Goal: Transaction & Acquisition: Download file/media

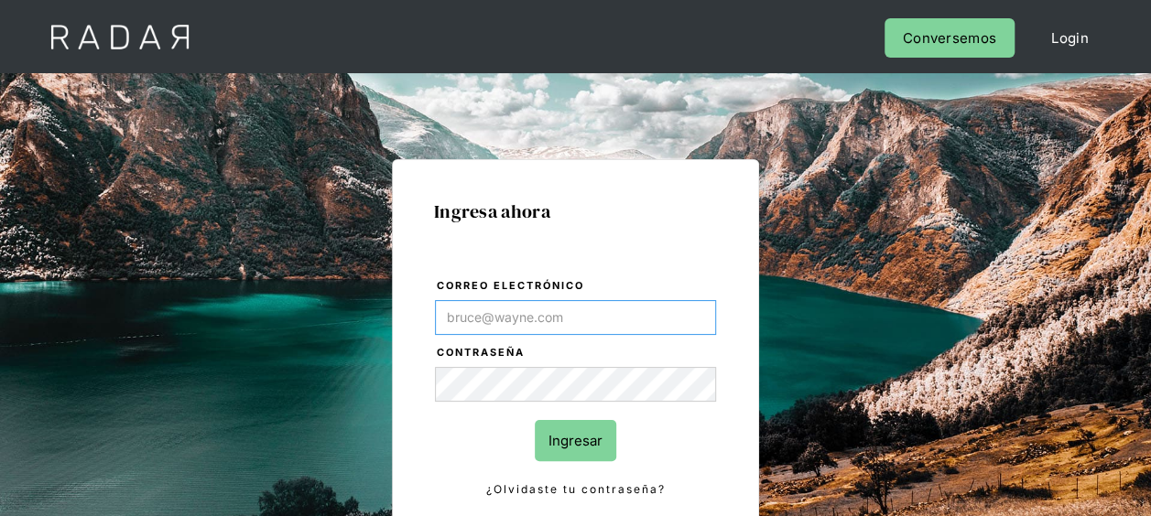
type input "[EMAIL_ADDRESS][DOMAIN_NAME]"
click at [569, 449] on input "Ingresar" at bounding box center [575, 440] width 81 height 41
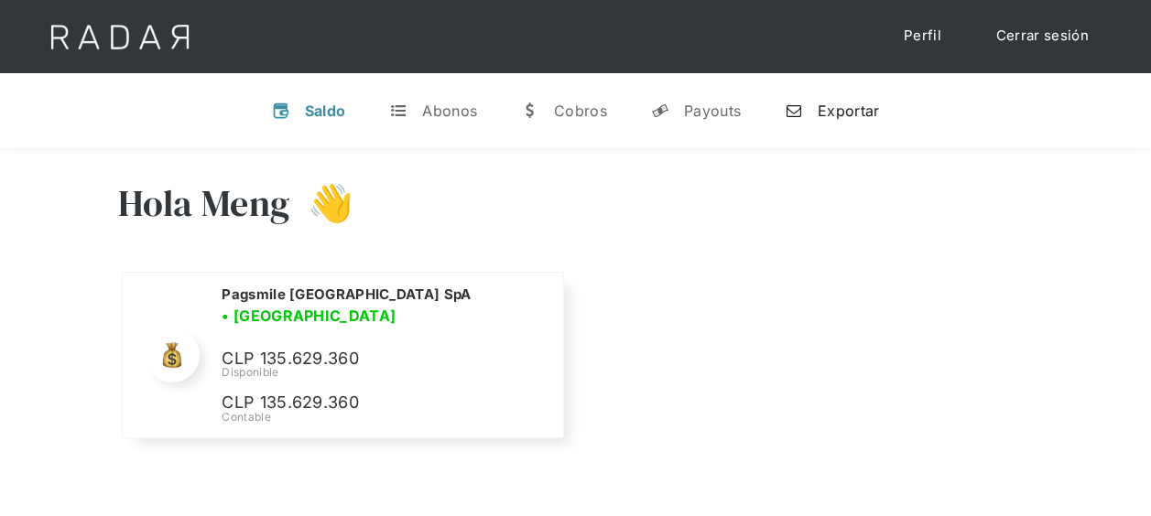
click at [861, 114] on div "Exportar" at bounding box center [848, 111] width 61 height 18
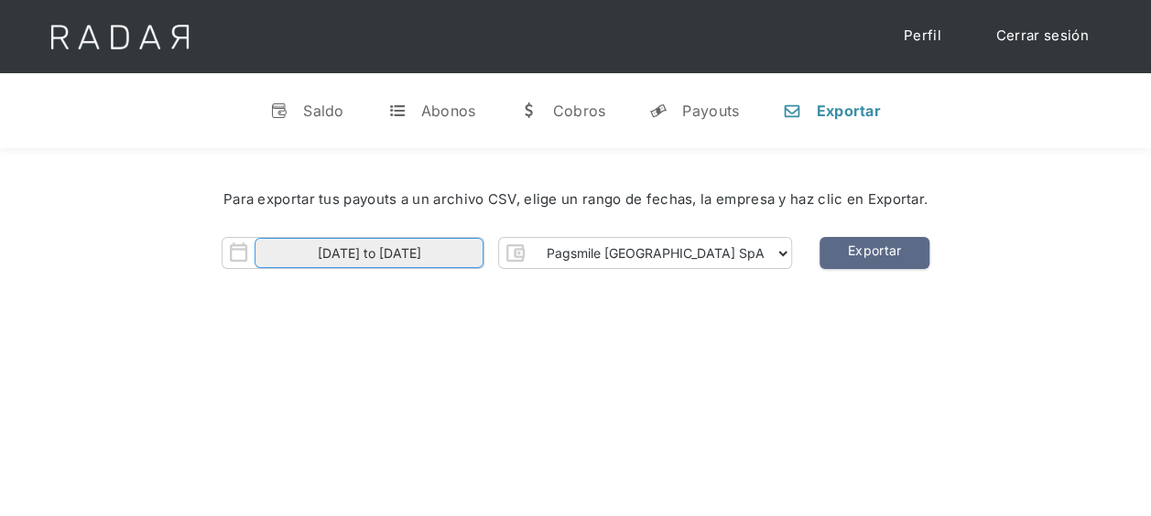
click at [464, 247] on input "[DATE] to [DATE]" at bounding box center [369, 253] width 229 height 30
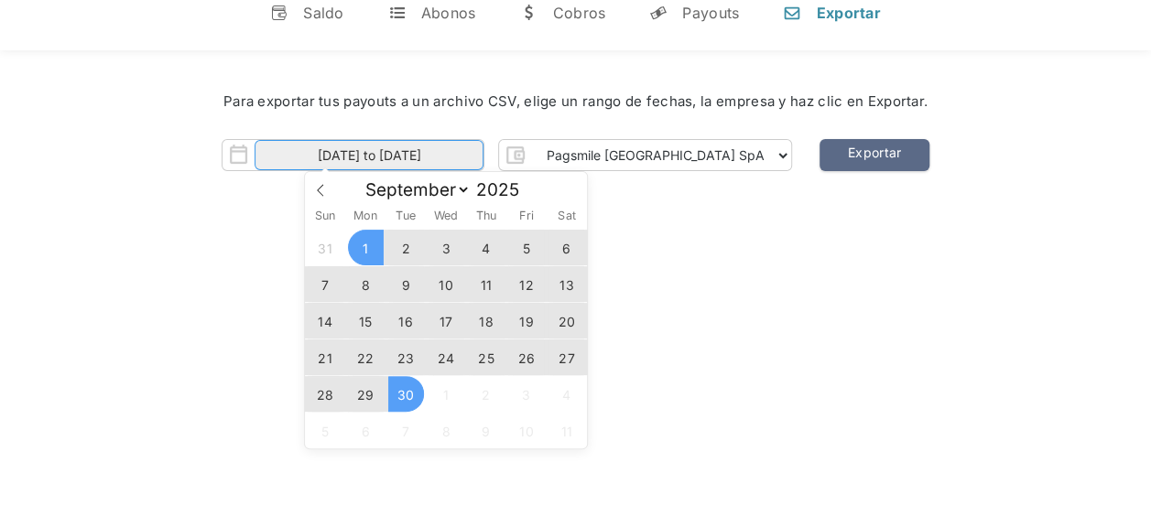
scroll to position [183, 0]
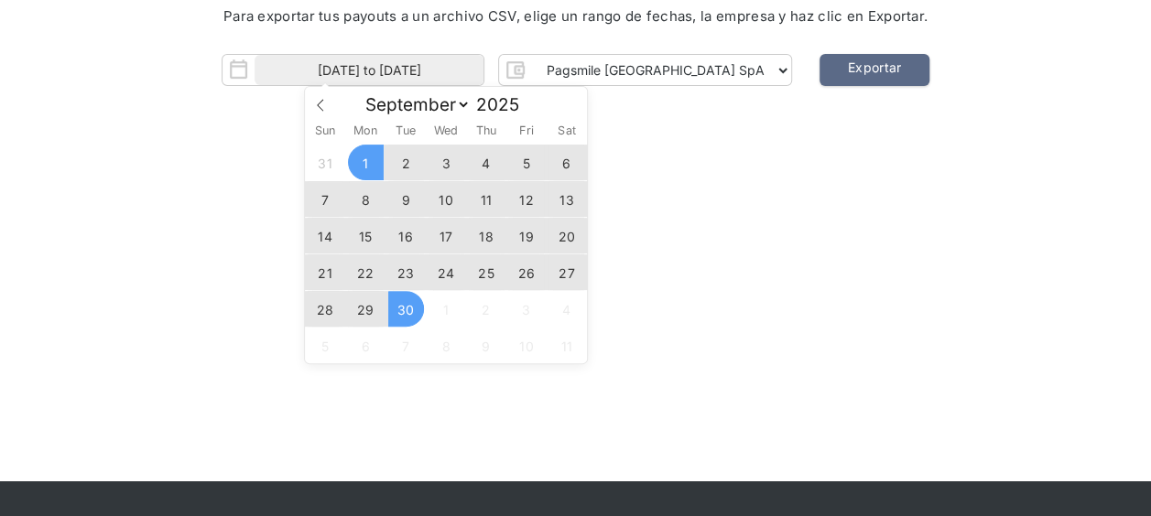
click at [368, 322] on span "29" at bounding box center [366, 309] width 36 height 36
type input "[DATE]"
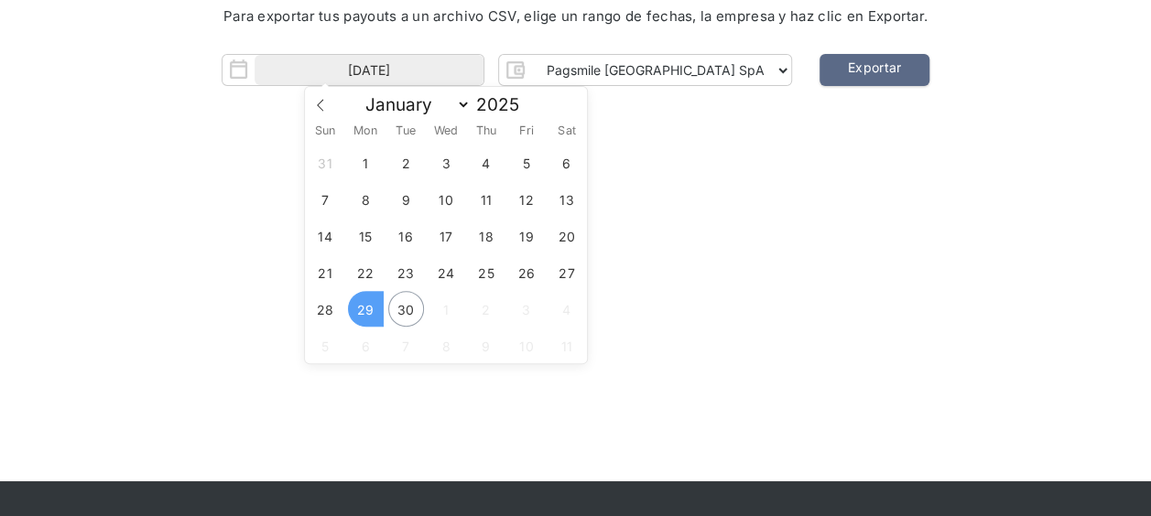
click at [367, 313] on span "29" at bounding box center [366, 309] width 36 height 36
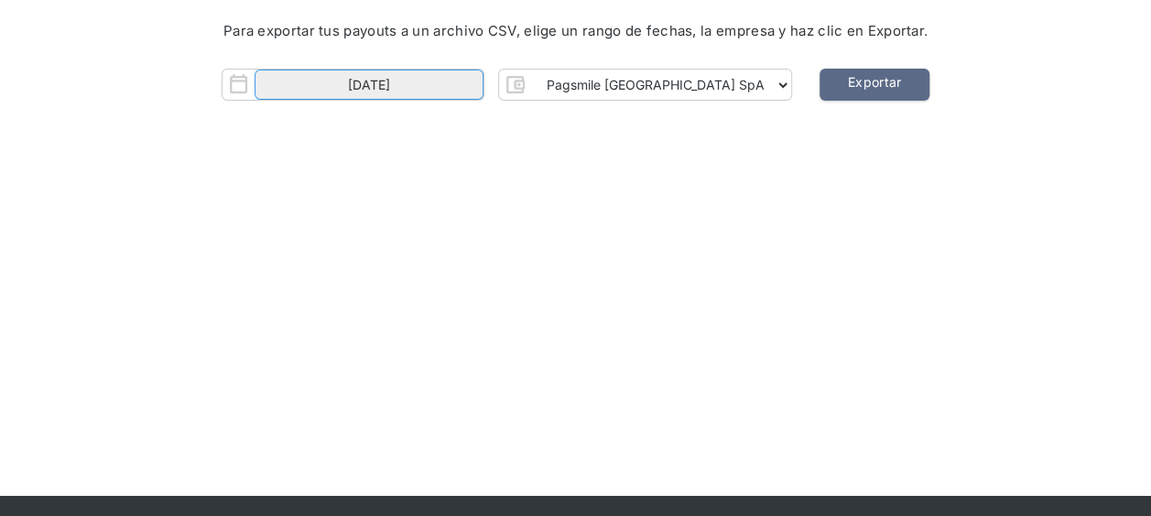
scroll to position [0, 0]
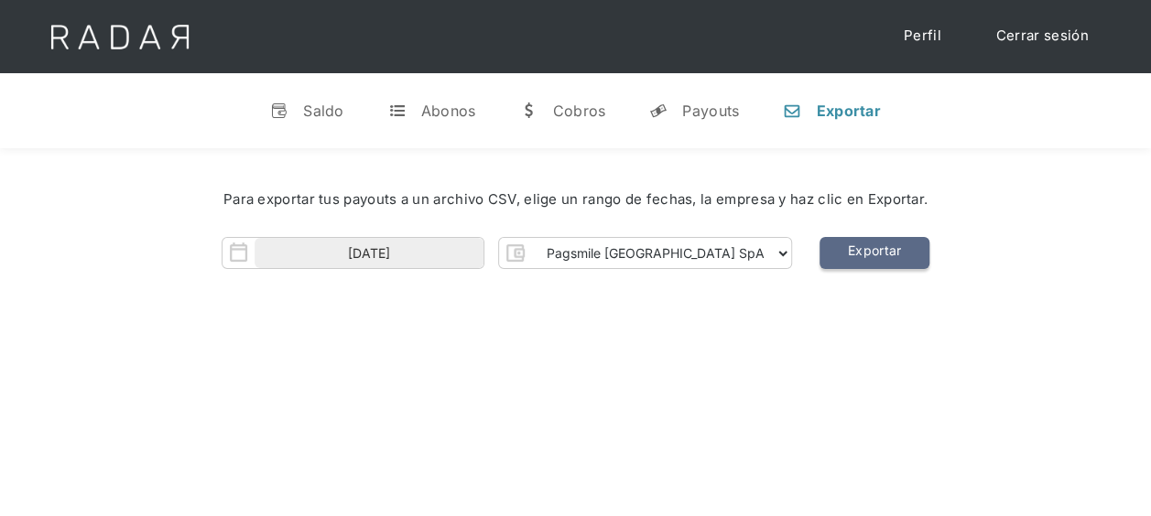
click at [820, 255] on link "Exportar" at bounding box center [875, 253] width 110 height 32
